Goal: Transaction & Acquisition: Purchase product/service

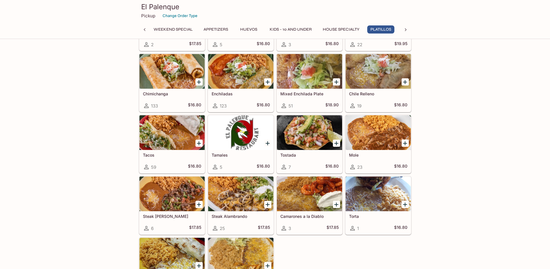
scroll to position [845, 0]
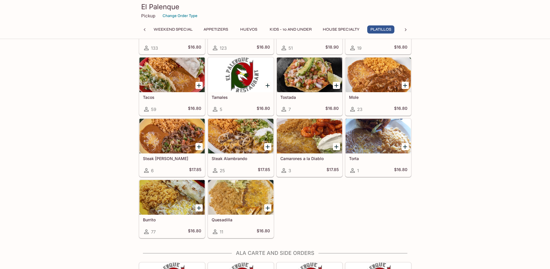
click at [166, 204] on div at bounding box center [171, 197] width 65 height 35
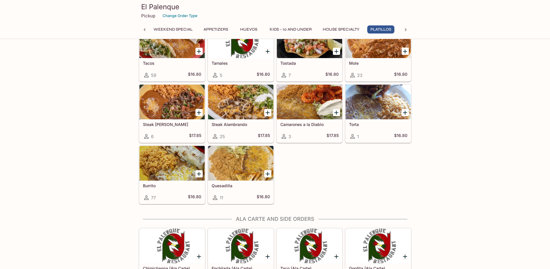
scroll to position [868, 0]
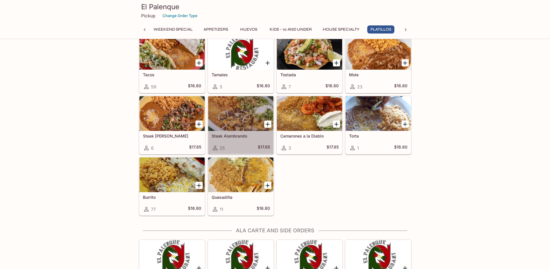
click at [230, 122] on div at bounding box center [240, 113] width 65 height 35
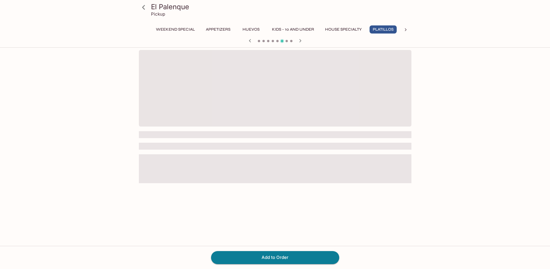
scroll to position [50, 0]
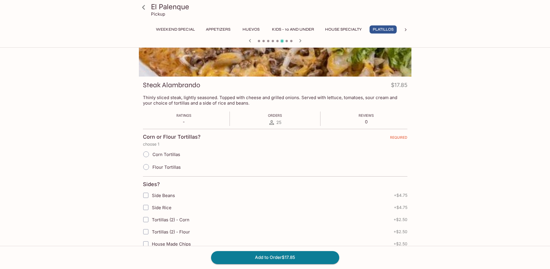
click at [89, 116] on div "El Palenque Pickup Weekend Special Appetizers Huevos Kids - 10 and Under House …" at bounding box center [275, 134] width 550 height 269
click at [146, 5] on icon at bounding box center [144, 7] width 10 height 10
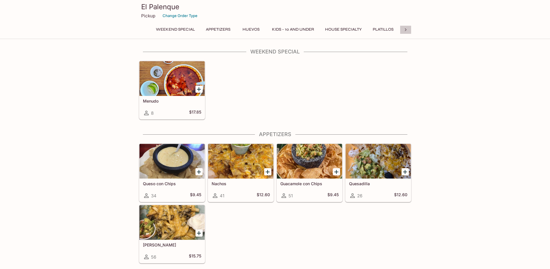
click at [406, 29] on icon at bounding box center [406, 29] width 2 height 3
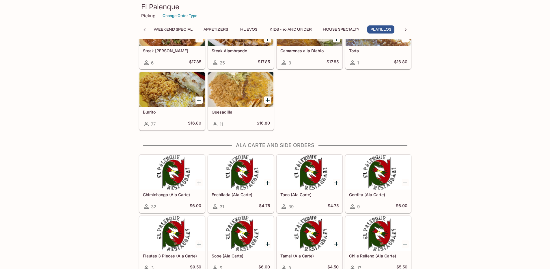
scroll to position [1039, 0]
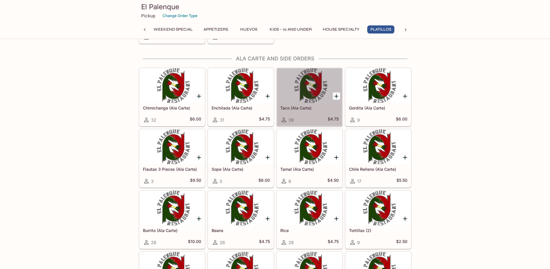
click at [301, 106] on h5 "Taco (Ala Carte)" at bounding box center [309, 107] width 58 height 5
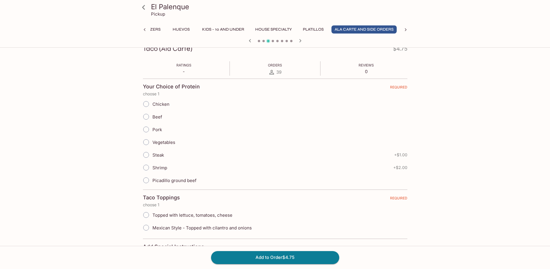
scroll to position [115, 0]
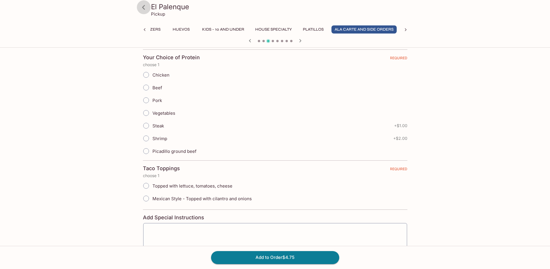
click at [145, 7] on icon at bounding box center [144, 7] width 10 height 10
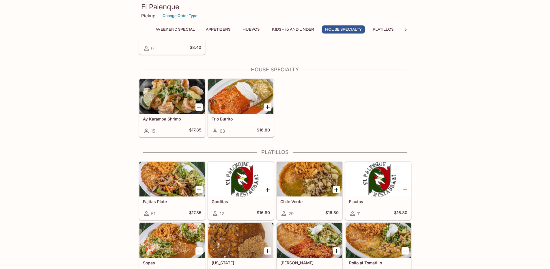
scroll to position [520, 0]
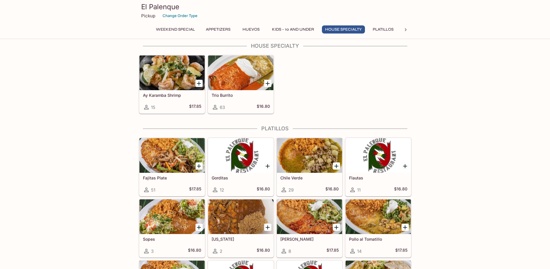
click at [150, 97] on h5 "Ay Karamba Shrimp" at bounding box center [172, 95] width 58 height 5
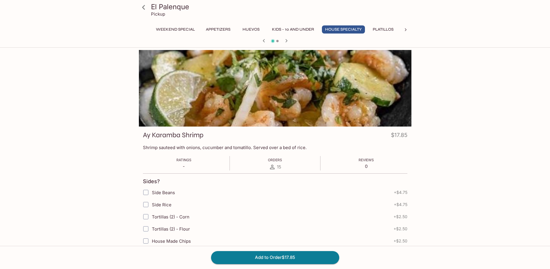
click at [146, 10] on icon at bounding box center [144, 7] width 10 height 10
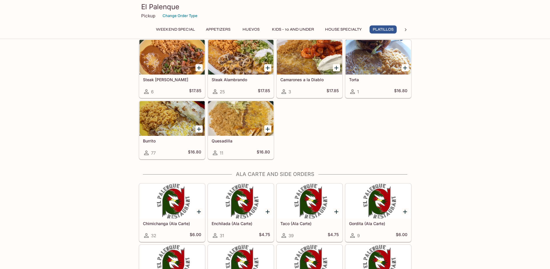
scroll to position [1010, 0]
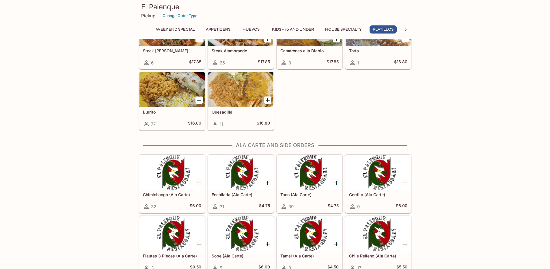
click at [236, 106] on div at bounding box center [240, 89] width 65 height 35
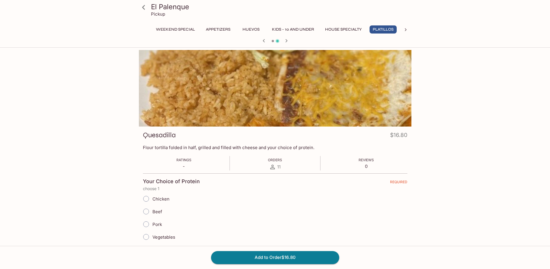
click at [140, 10] on icon at bounding box center [144, 7] width 10 height 10
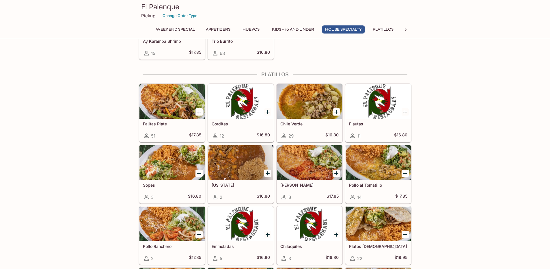
scroll to position [635, 0]
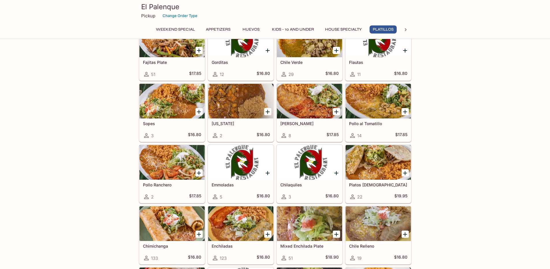
drag, startPoint x: 511, startPoint y: 174, endPoint x: 471, endPoint y: 184, distance: 40.8
click at [471, 184] on div "Weekend Special Menudo 8 $17.85 Appetizers Queso con Chips 34 $9.45 Nachos 41 $…" at bounding box center [275, 176] width 550 height 1527
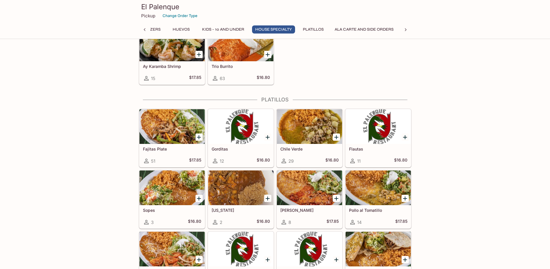
scroll to position [491, 0]
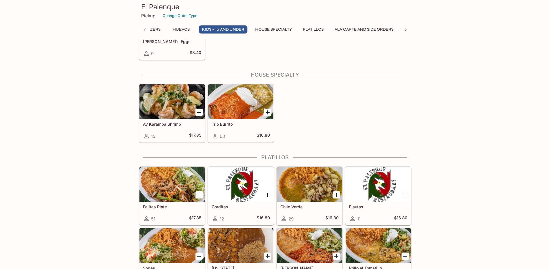
click at [166, 193] on div at bounding box center [171, 184] width 65 height 35
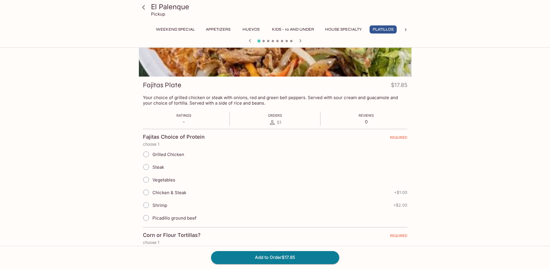
scroll to position [29, 0]
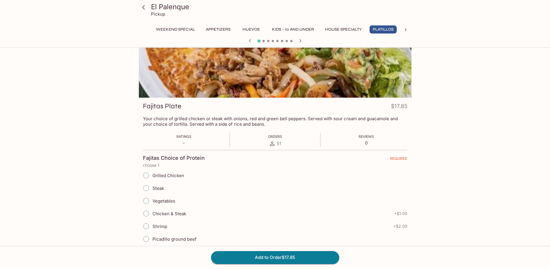
click at [160, 188] on span "Steak" at bounding box center [158, 187] width 12 height 5
click at [152, 188] on input "Steak" at bounding box center [146, 188] width 12 height 12
radio input "true"
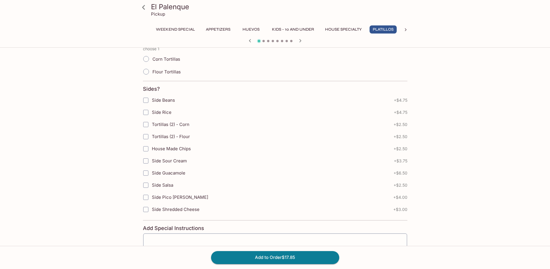
scroll to position [144, 0]
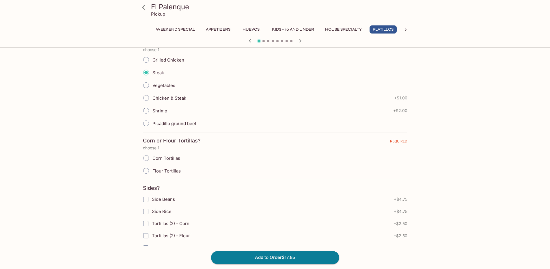
click at [176, 171] on span "Flour Tortillas" at bounding box center [166, 170] width 28 height 5
click at [152, 171] on input "Flour Tortillas" at bounding box center [146, 171] width 12 height 12
radio input "true"
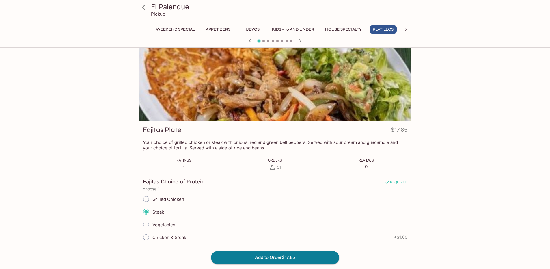
scroll to position [0, 0]
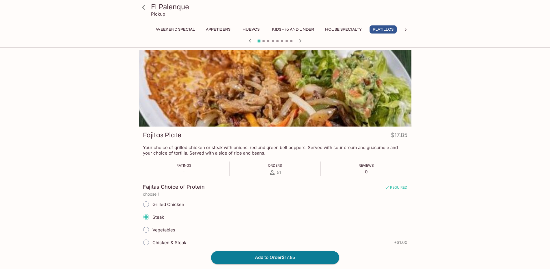
click at [147, 10] on icon at bounding box center [144, 7] width 10 height 10
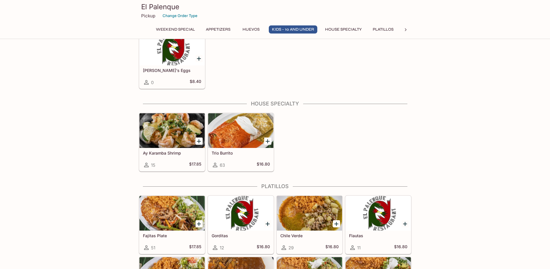
click at [247, 139] on div at bounding box center [240, 130] width 65 height 35
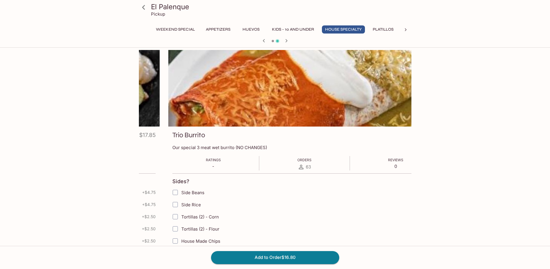
drag, startPoint x: 141, startPoint y: 146, endPoint x: 170, endPoint y: 152, distance: 29.7
click at [170, 152] on div "Trio Burrito $16.80 Our special 3 meat wet burrito (NO CHANGES) Ratings - Order…" at bounding box center [304, 257] width 273 height 262
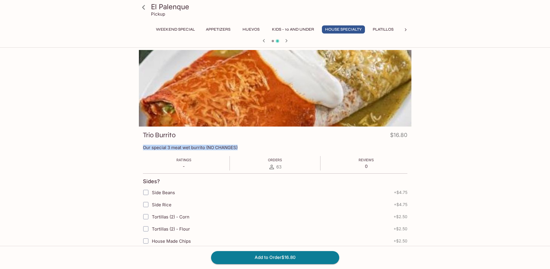
click at [478, 152] on div "El Palenque Pickup Weekend Special Appetizers Huevos Kids - 10 and Under House …" at bounding box center [275, 184] width 550 height 269
drag, startPoint x: 476, startPoint y: 119, endPoint x: 324, endPoint y: 123, distance: 152.2
click at [324, 123] on div "El Palenque Pickup Weekend Special Appetizers Huevos Kids - 10 and Under House …" at bounding box center [275, 184] width 550 height 269
click at [141, 8] on icon at bounding box center [144, 7] width 10 height 10
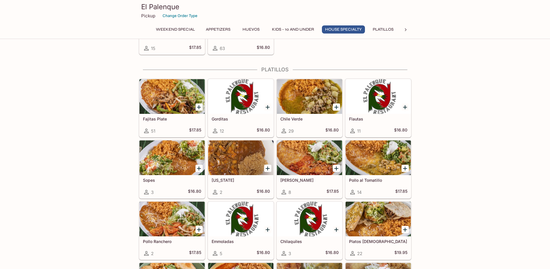
scroll to position [577, 0]
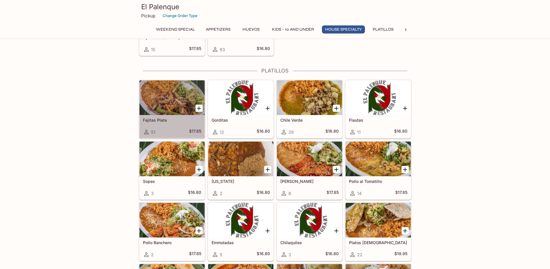
click at [185, 109] on div at bounding box center [171, 97] width 65 height 35
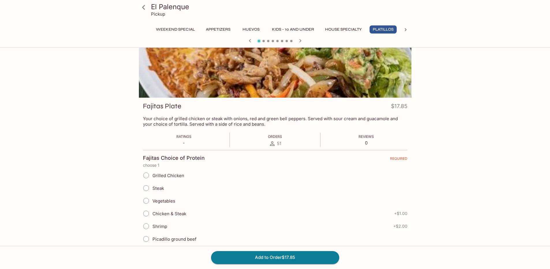
scroll to position [87, 0]
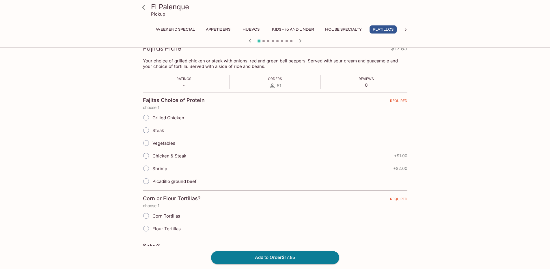
click at [182, 156] on span "Chicken & Steak" at bounding box center [169, 155] width 34 height 5
click at [152, 156] on input "Chicken & Steak" at bounding box center [146, 156] width 12 height 12
radio input "true"
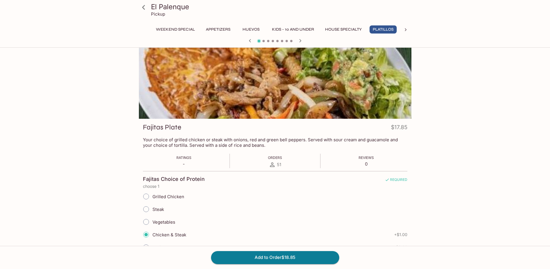
scroll to position [173, 0]
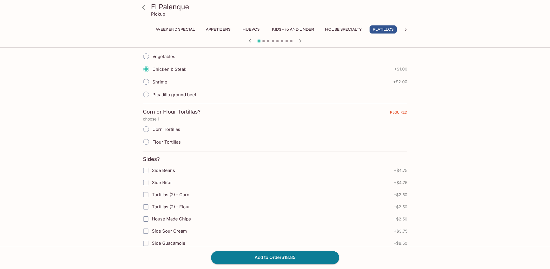
click at [495, 122] on div "El Palenque Pickup Weekend Special Appetizers Huevos Kids - 10 and Under House …" at bounding box center [275, 11] width 550 height 269
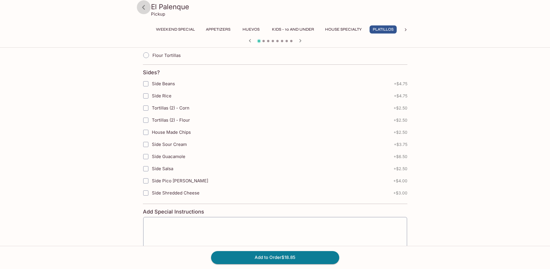
click at [145, 3] on icon at bounding box center [144, 7] width 10 height 10
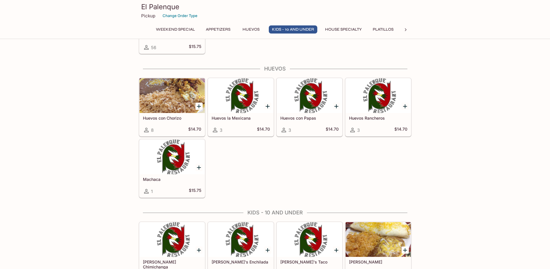
scroll to position [404, 0]
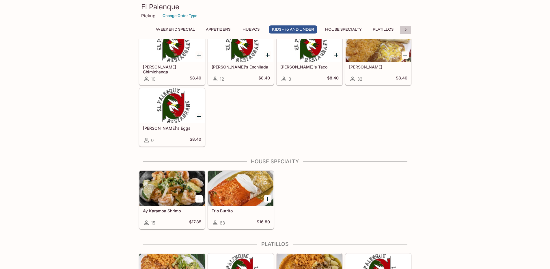
click at [408, 27] on icon at bounding box center [406, 30] width 6 height 6
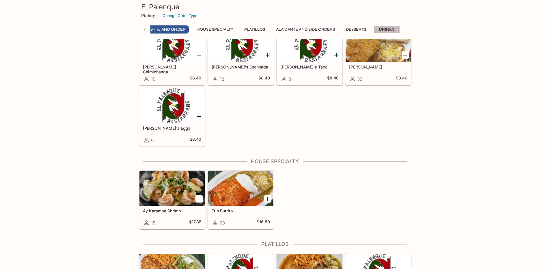
click at [383, 30] on button "Drinks" at bounding box center [387, 29] width 26 height 8
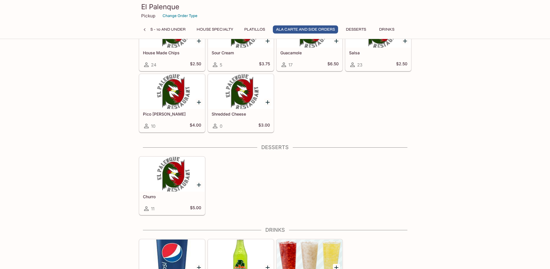
scroll to position [1307, 0]
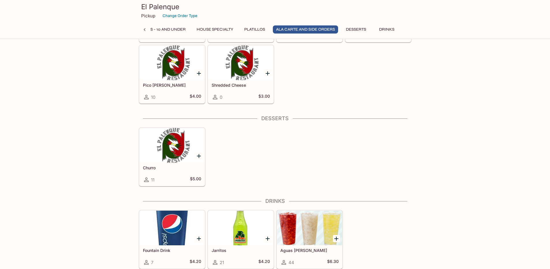
click at [327, 227] on div at bounding box center [309, 227] width 65 height 35
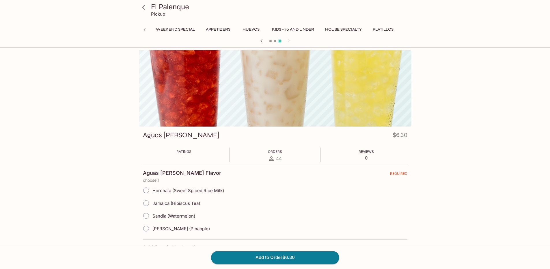
scroll to position [0, 132]
click at [143, 4] on icon at bounding box center [144, 7] width 10 height 10
